Goal: Find contact information

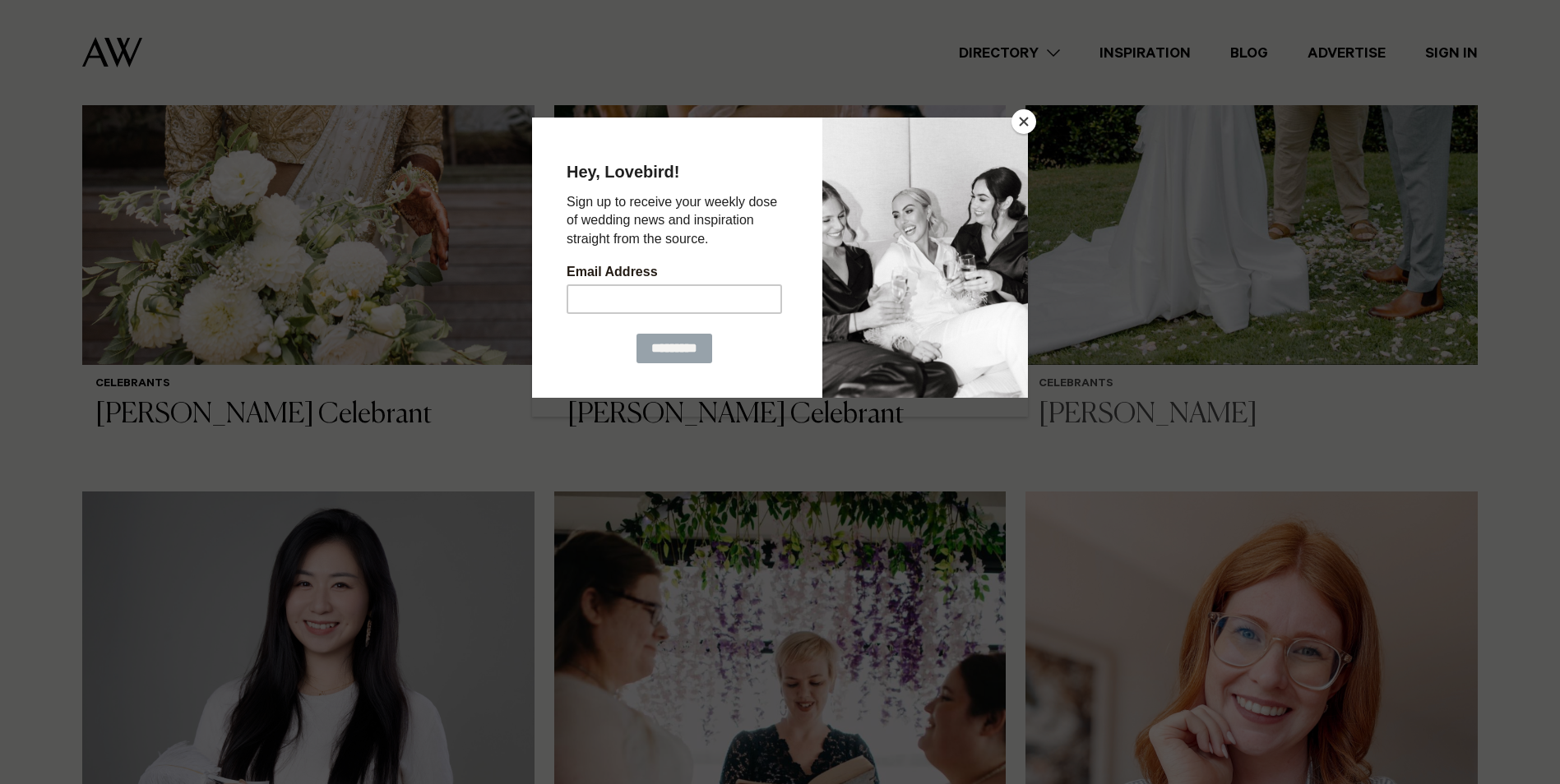
scroll to position [822, 0]
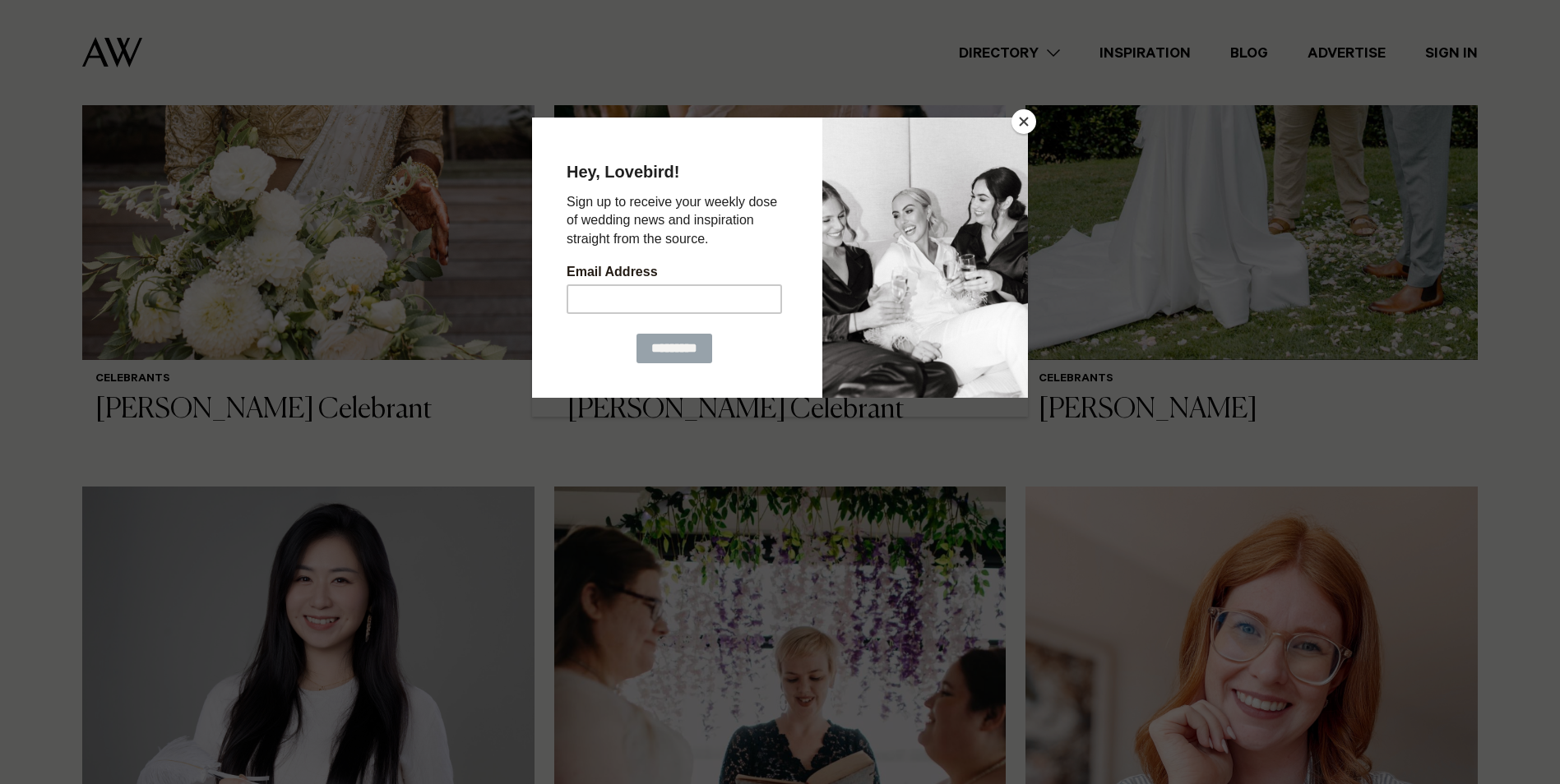
click at [1019, 120] on button "Close" at bounding box center [1024, 122] width 25 height 25
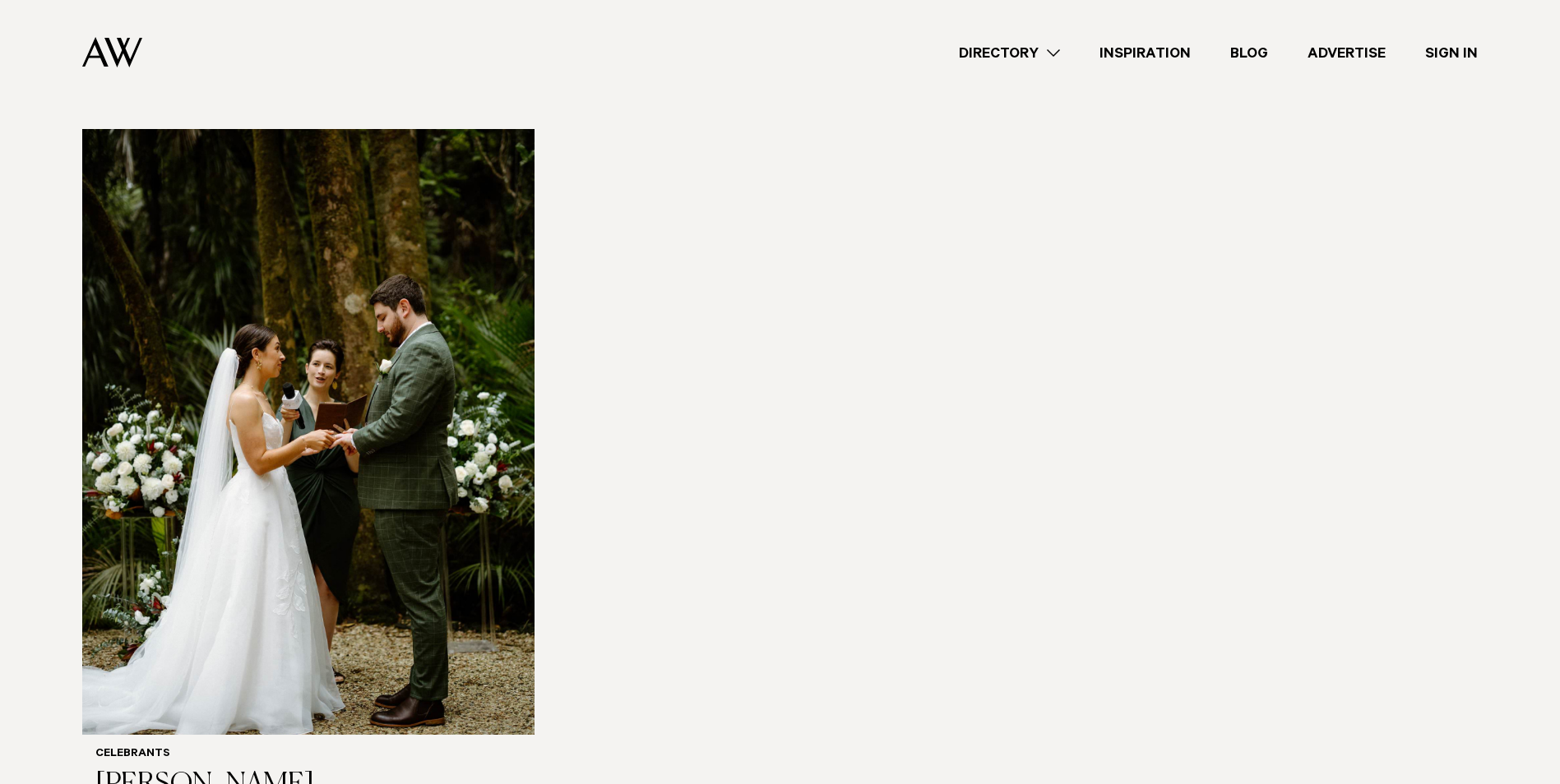
scroll to position [2712, 0]
click at [171, 767] on h3 "[PERSON_NAME]" at bounding box center [308, 784] width 426 height 33
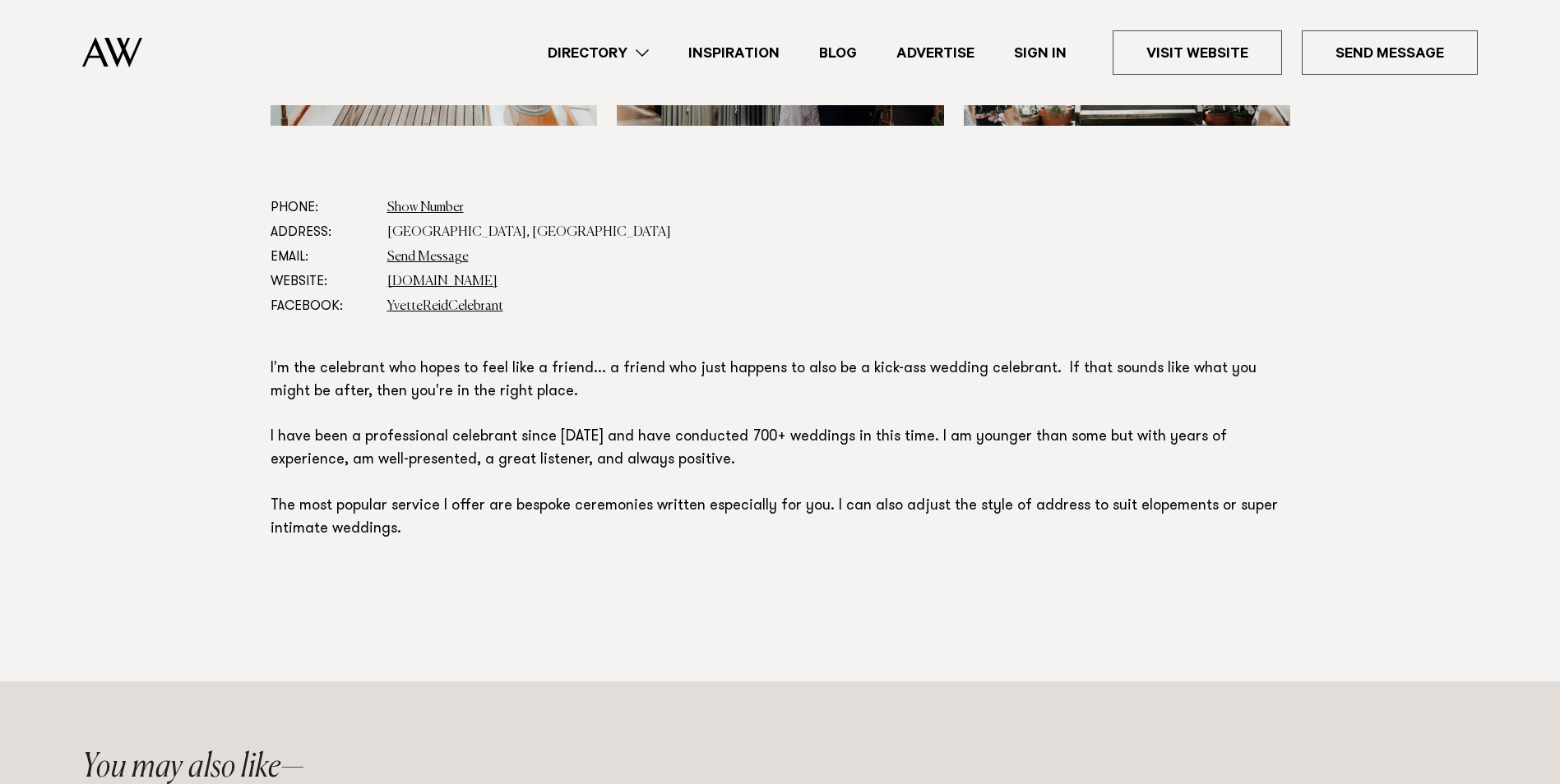
scroll to position [822, 0]
